Goal: Check status

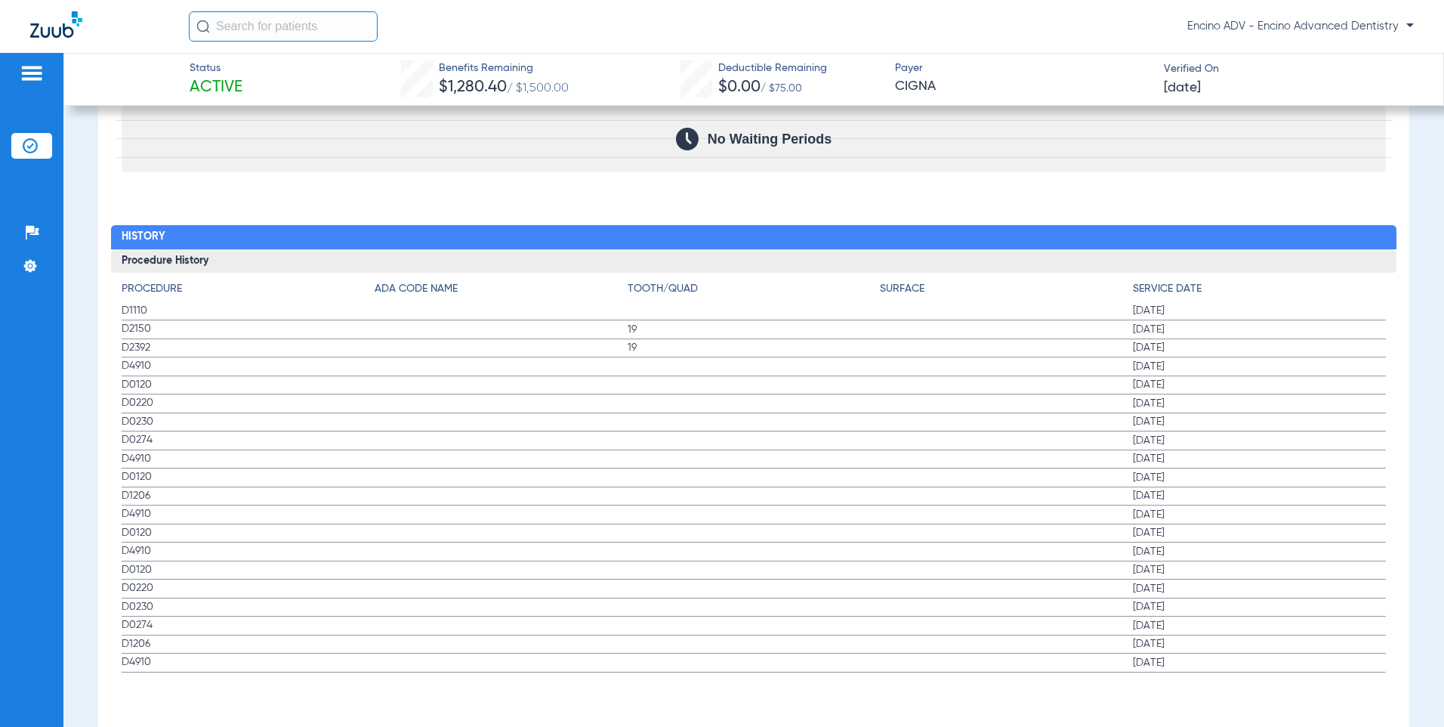
scroll to position [1628, 0]
